Goal: Find specific page/section: Find specific page/section

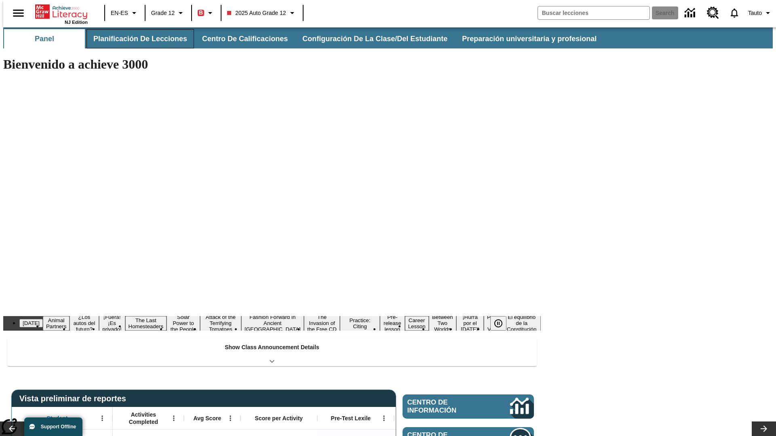
click at [135, 39] on button "Planificación de lecciones" at bounding box center [139, 38] width 107 height 19
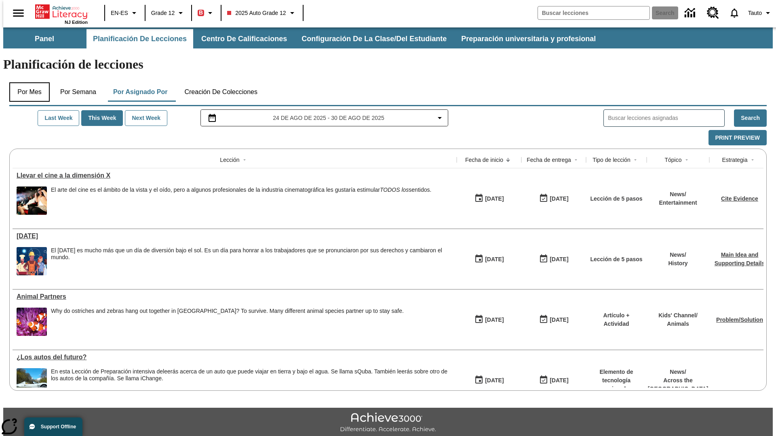
click at [26, 82] on button "Por mes" at bounding box center [29, 91] width 40 height 19
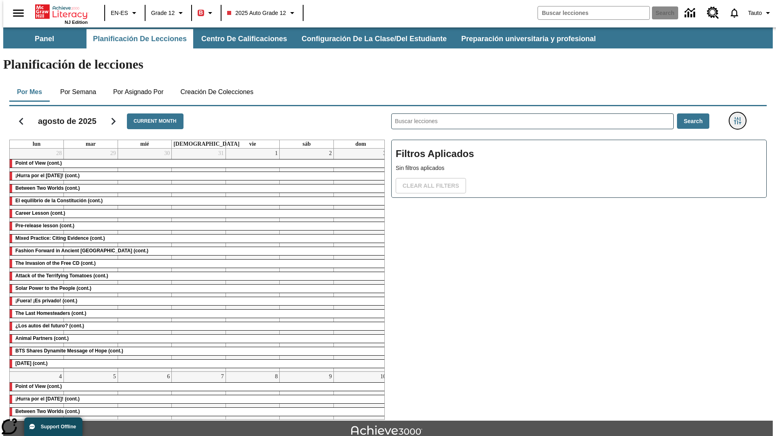
click at [740, 117] on icon "Menú lateral de filtros" at bounding box center [737, 120] width 7 height 7
